Goal: Obtain resource: Obtain resource

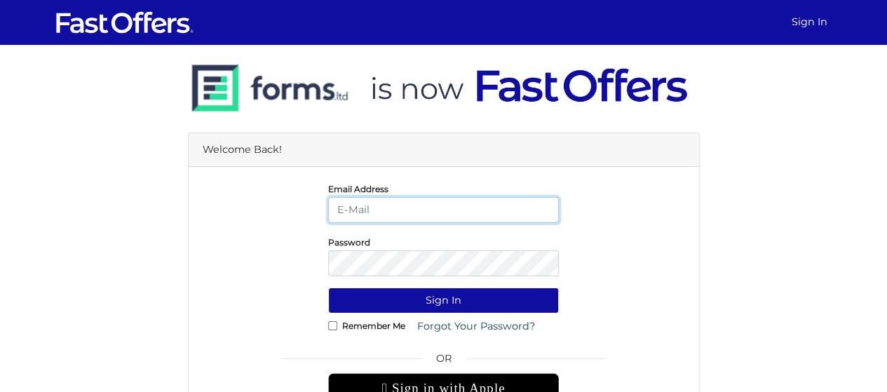
type input "[EMAIL_ADDRESS][DOMAIN_NAME]"
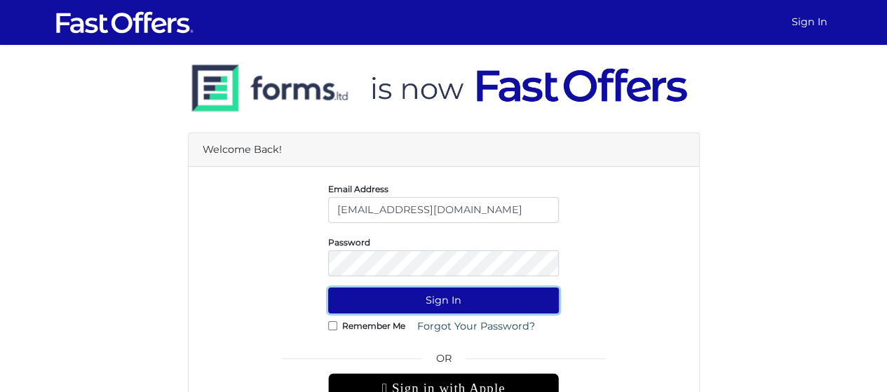
click at [450, 296] on button "Sign In" at bounding box center [443, 300] width 231 height 26
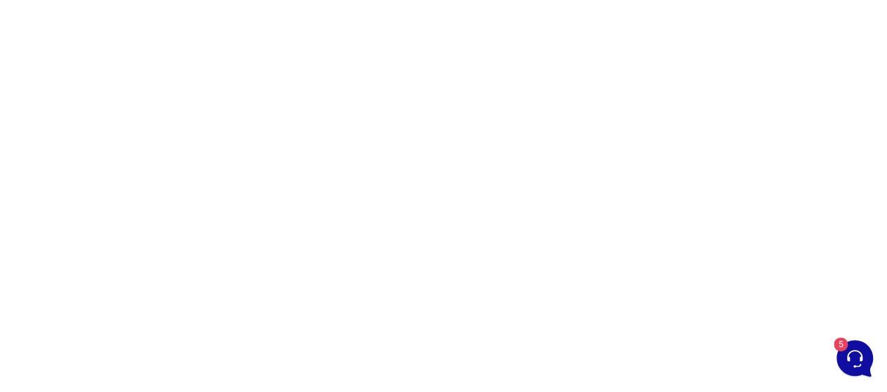
scroll to position [195, 0]
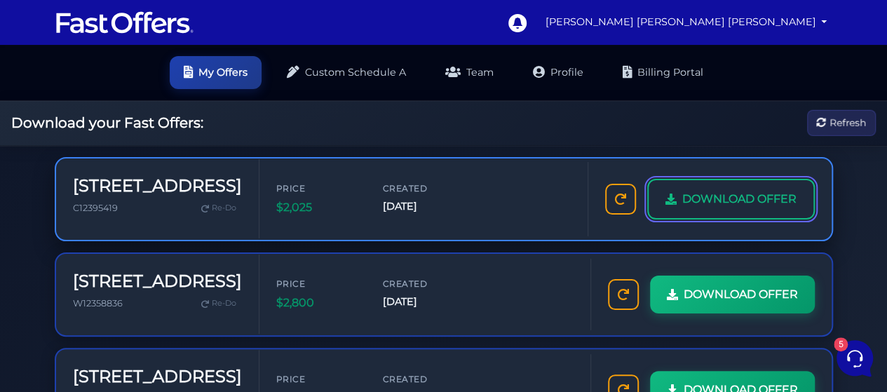
click at [756, 185] on link "DOWNLOAD OFFER" at bounding box center [731, 199] width 168 height 41
